Goal: Find contact information: Find contact information

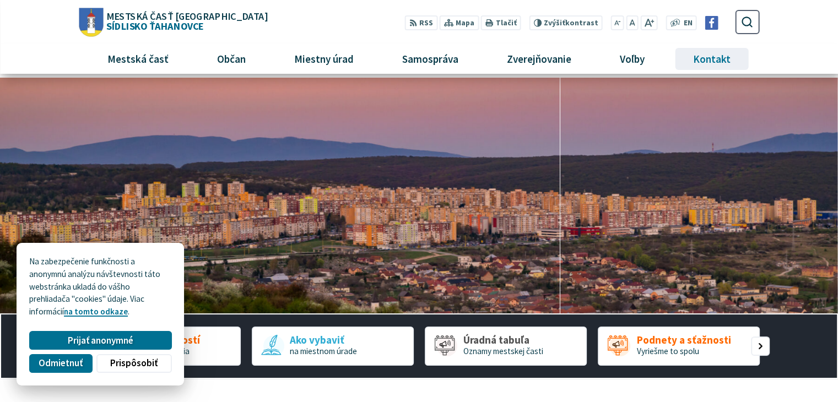
click at [723, 60] on span "Kontakt" at bounding box center [713, 59] width 46 height 30
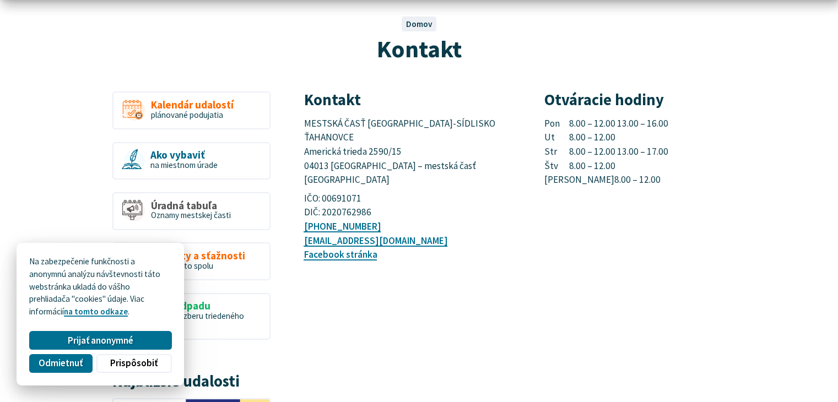
scroll to position [110, 0]
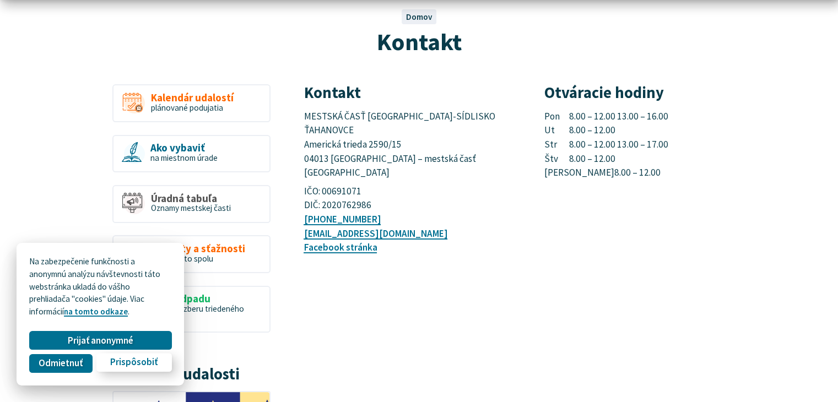
click at [125, 358] on span "Prispôsobiť" at bounding box center [133, 363] width 47 height 12
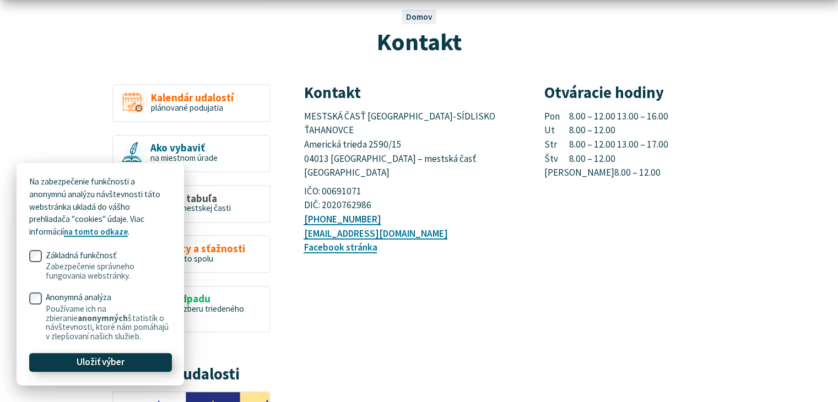
click at [77, 365] on span "Uložiť výber" at bounding box center [101, 363] width 48 height 12
